Goal: Task Accomplishment & Management: Manage account settings

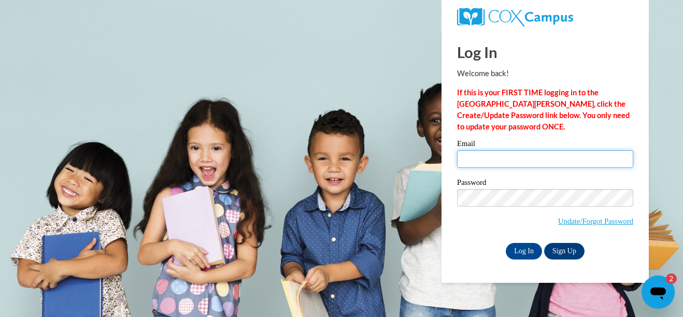
click at [496, 162] on input "Email" at bounding box center [545, 159] width 176 height 18
type input "[EMAIL_ADDRESS][DOMAIN_NAME]"
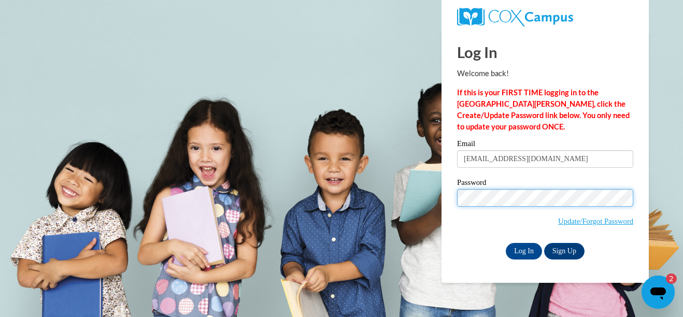
click at [506, 243] on input "Log In" at bounding box center [524, 251] width 36 height 17
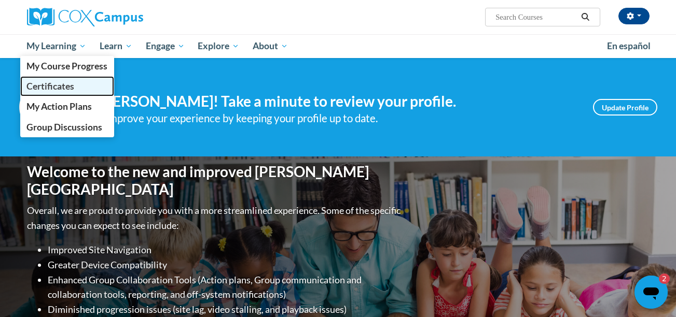
click at [66, 86] on span "Certificates" at bounding box center [50, 86] width 48 height 11
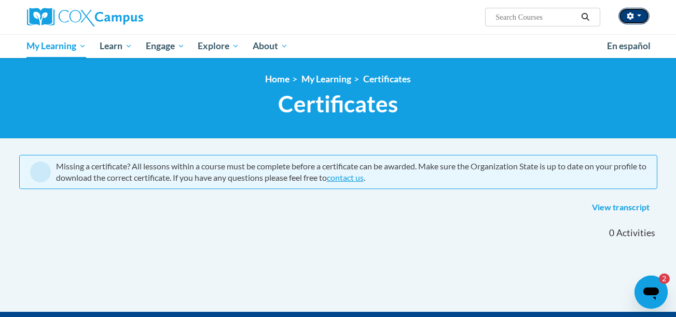
click at [642, 17] on button "button" at bounding box center [633, 16] width 31 height 17
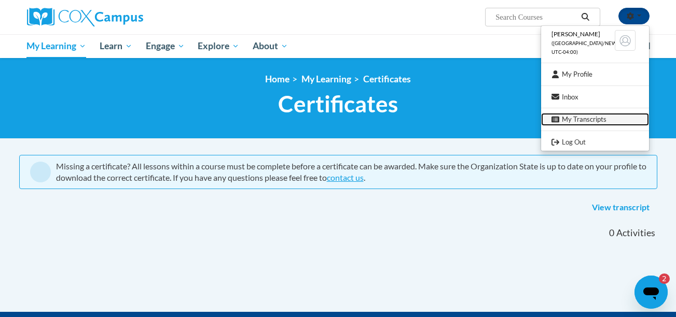
click at [571, 121] on link "My Transcripts" at bounding box center [595, 119] width 108 height 13
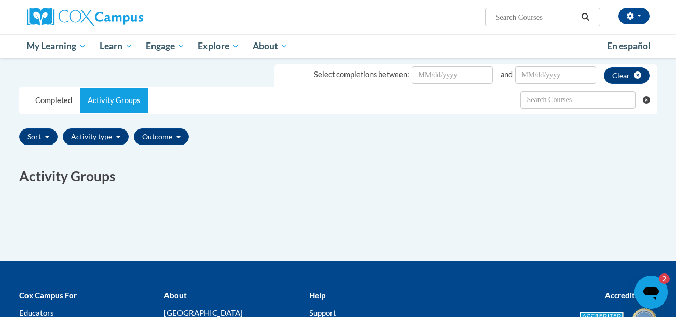
scroll to position [169, 0]
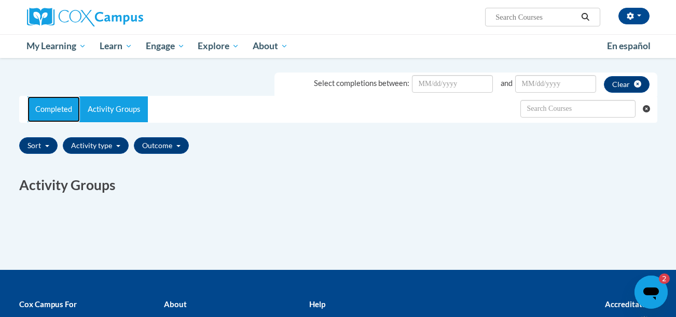
click at [54, 109] on link "Completed" at bounding box center [53, 109] width 52 height 26
